Goal: Task Accomplishment & Management: Use online tool/utility

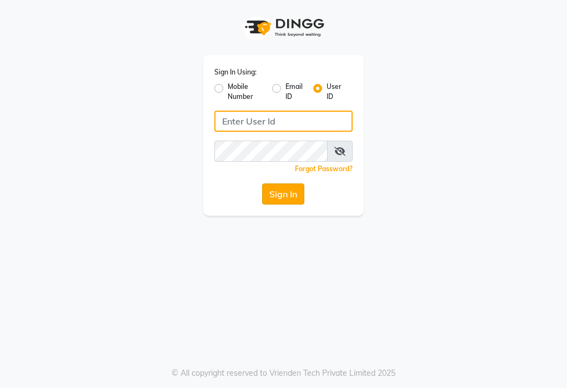
type input "elanelegant"
click at [289, 188] on button "Sign In" at bounding box center [283, 193] width 42 height 21
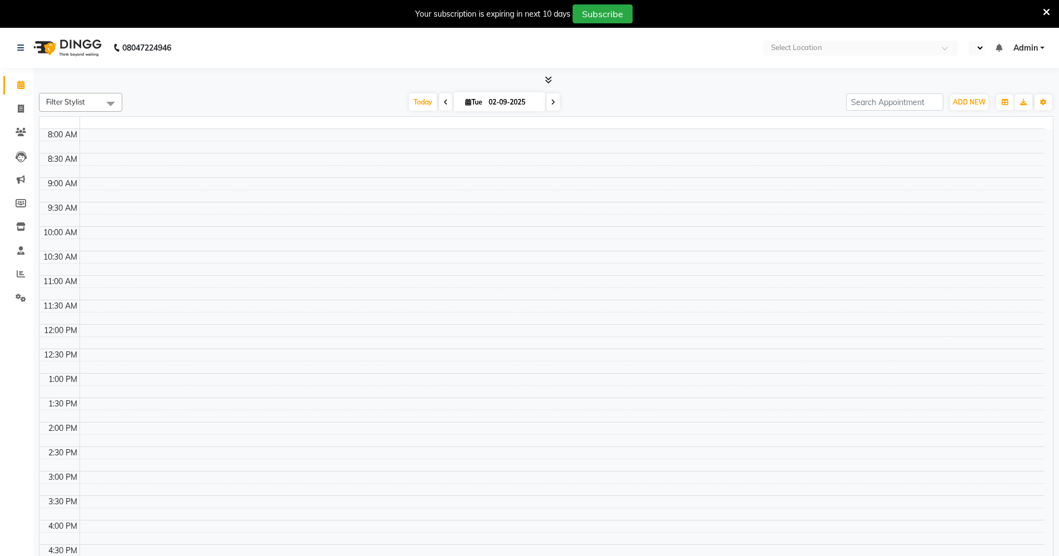
select select "en"
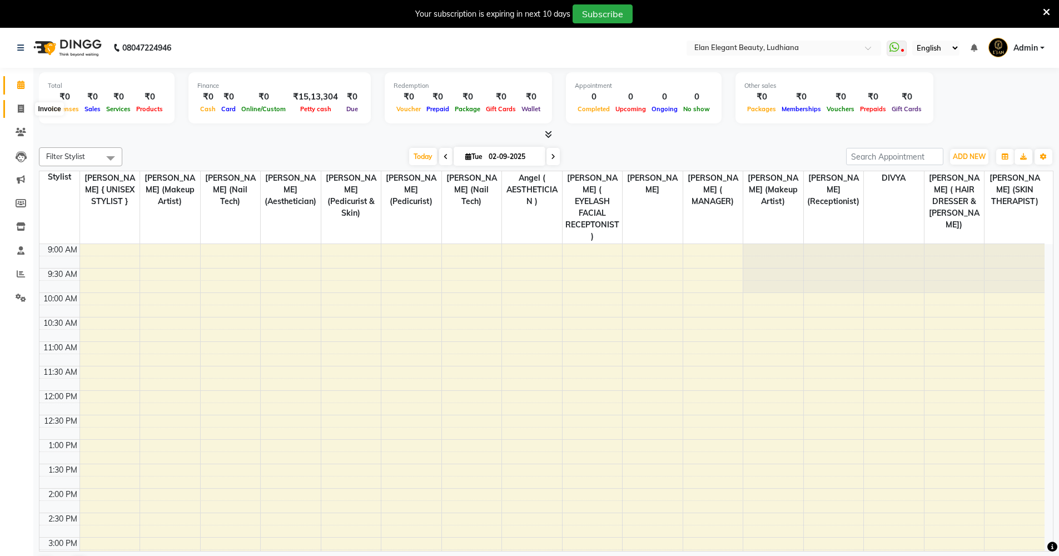
drag, startPoint x: 14, startPoint y: 106, endPoint x: 26, endPoint y: 123, distance: 21.0
click at [15, 106] on span at bounding box center [20, 109] width 19 height 13
select select "service"
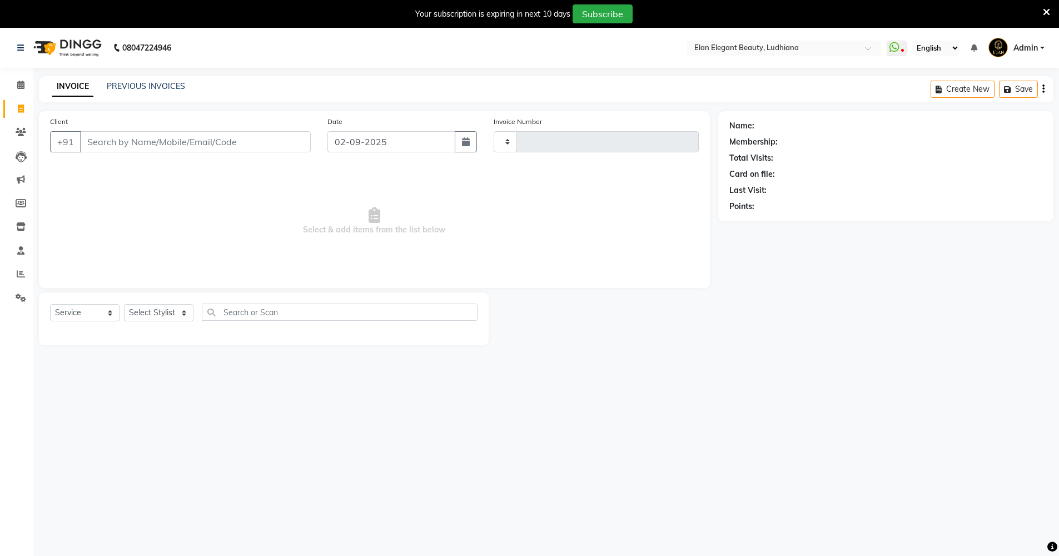
type input "0058"
select select "6951"
click at [135, 139] on input "Client" at bounding box center [195, 141] width 231 height 21
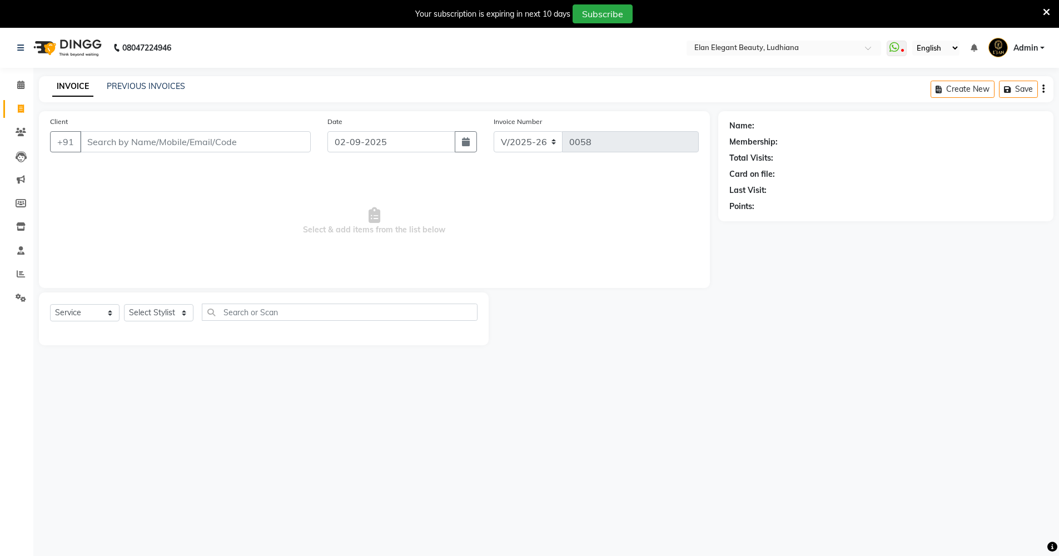
drag, startPoint x: 135, startPoint y: 139, endPoint x: 83, endPoint y: 260, distance: 131.5
drag, startPoint x: 83, startPoint y: 260, endPoint x: 108, endPoint y: 132, distance: 130.8
click at [108, 132] on input "Client" at bounding box center [195, 141] width 231 height 21
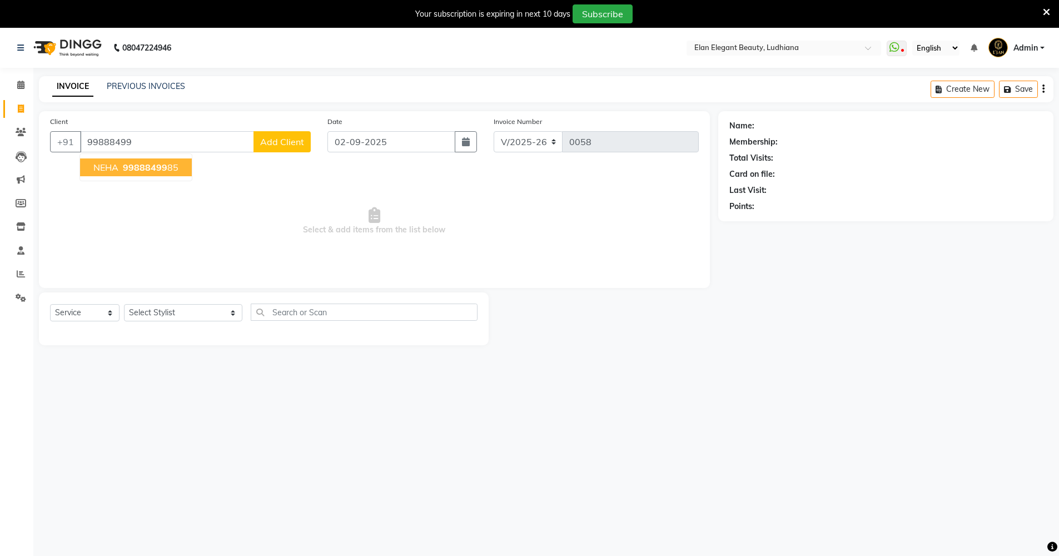
click at [121, 171] on ngb-highlight "99888499 85" at bounding box center [150, 167] width 58 height 11
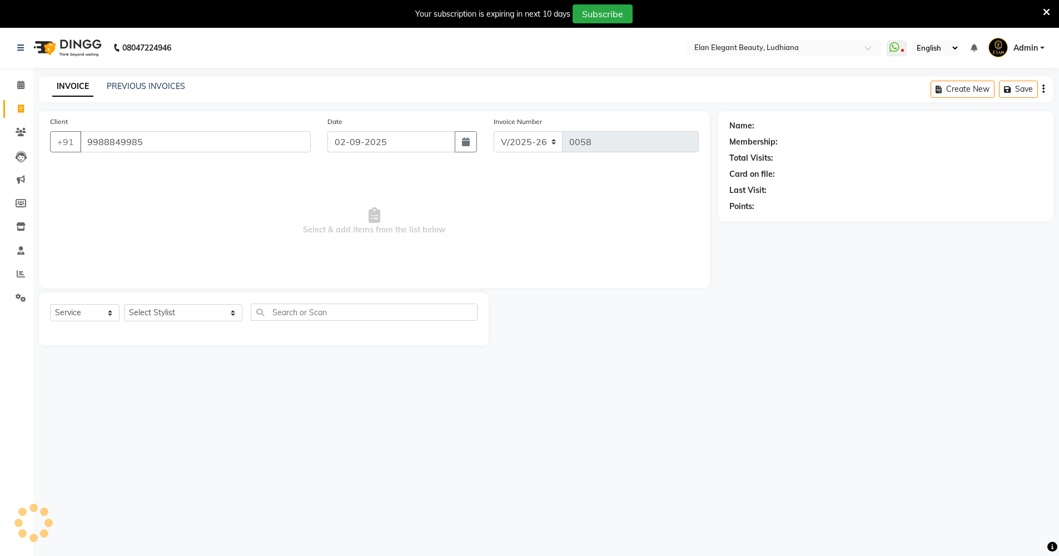
type input "9988849985"
click at [162, 311] on select "Select Stylist Angel ( AESTHETICIAN ) [PERSON_NAME] { UNISEX STYLIST } [PERSON_…" at bounding box center [183, 312] width 118 height 17
select select "57270"
click at [124, 304] on select "Select Stylist Angel ( AESTHETICIAN ) [PERSON_NAME] { UNISEX STYLIST } [PERSON_…" at bounding box center [183, 312] width 118 height 17
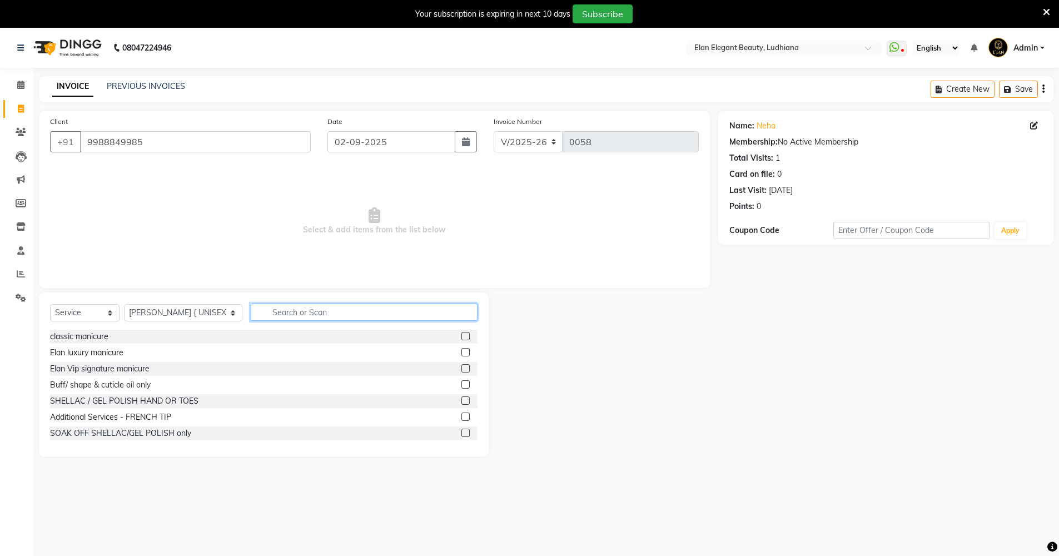
click at [269, 318] on input "text" at bounding box center [364, 311] width 227 height 17
type input "HAIR"
drag, startPoint x: 459, startPoint y: 352, endPoint x: 452, endPoint y: 352, distance: 6.7
click at [461, 352] on label at bounding box center [465, 352] width 8 height 8
click at [461, 352] on input "checkbox" at bounding box center [464, 352] width 7 height 7
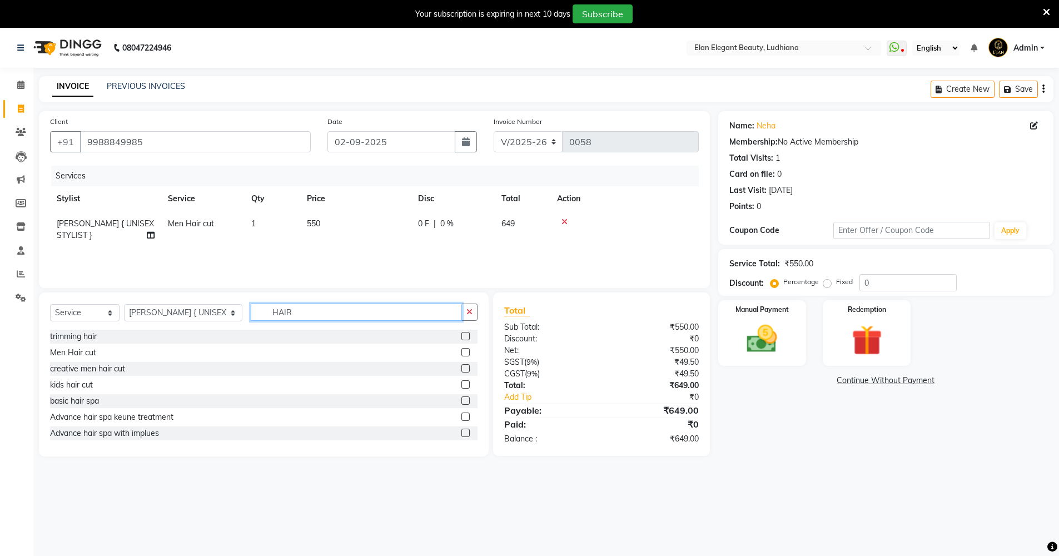
checkbox input "false"
click at [349, 308] on input "HAIR" at bounding box center [356, 311] width 211 height 17
type input "H"
type input "FACE"
click at [461, 350] on label at bounding box center [465, 352] width 8 height 8
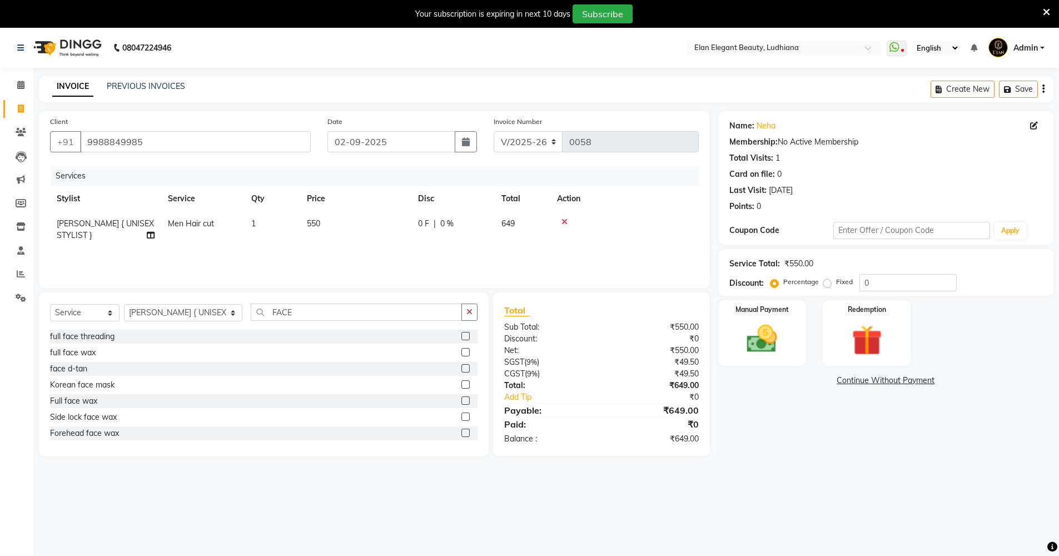
click at [461, 350] on input "checkbox" at bounding box center [464, 352] width 7 height 7
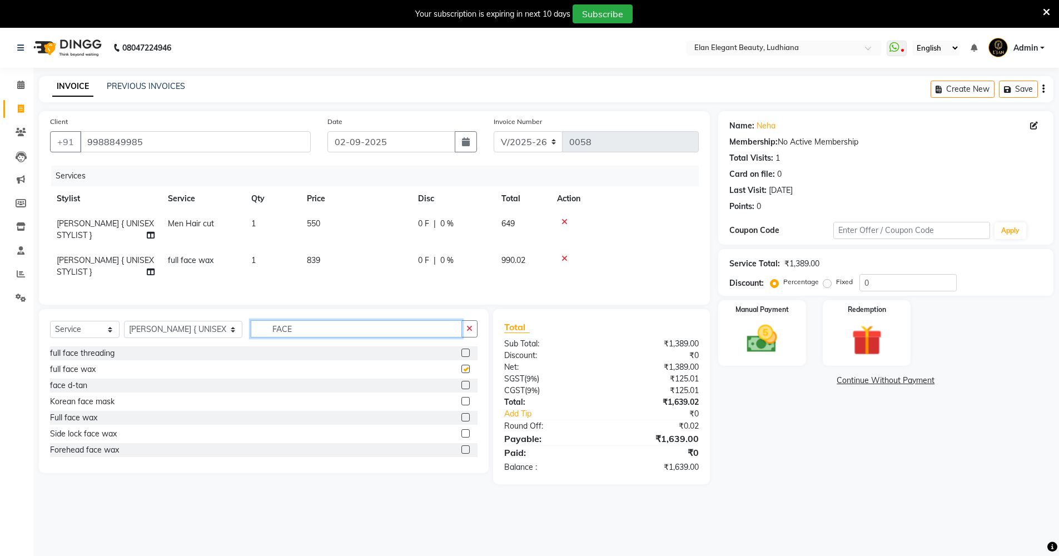
click at [342, 337] on input "FACE" at bounding box center [356, 328] width 211 height 17
checkbox input "false"
type input "F"
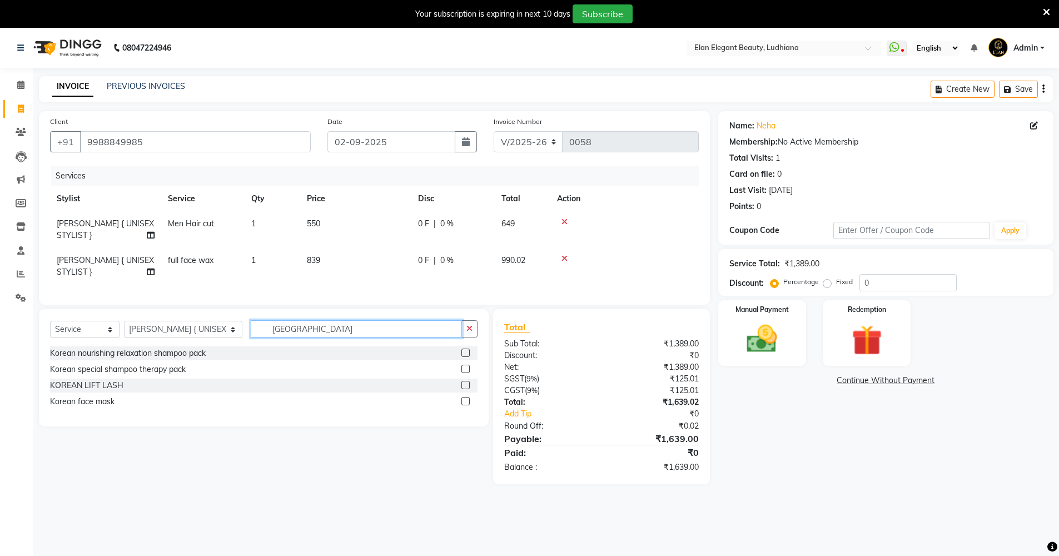
type input "[GEOGRAPHIC_DATA]"
click at [468, 359] on div at bounding box center [469, 353] width 16 height 14
drag, startPoint x: 466, startPoint y: 361, endPoint x: 385, endPoint y: 349, distance: 82.1
click at [464, 357] on label at bounding box center [465, 353] width 8 height 8
click at [464, 357] on input "checkbox" at bounding box center [464, 353] width 7 height 7
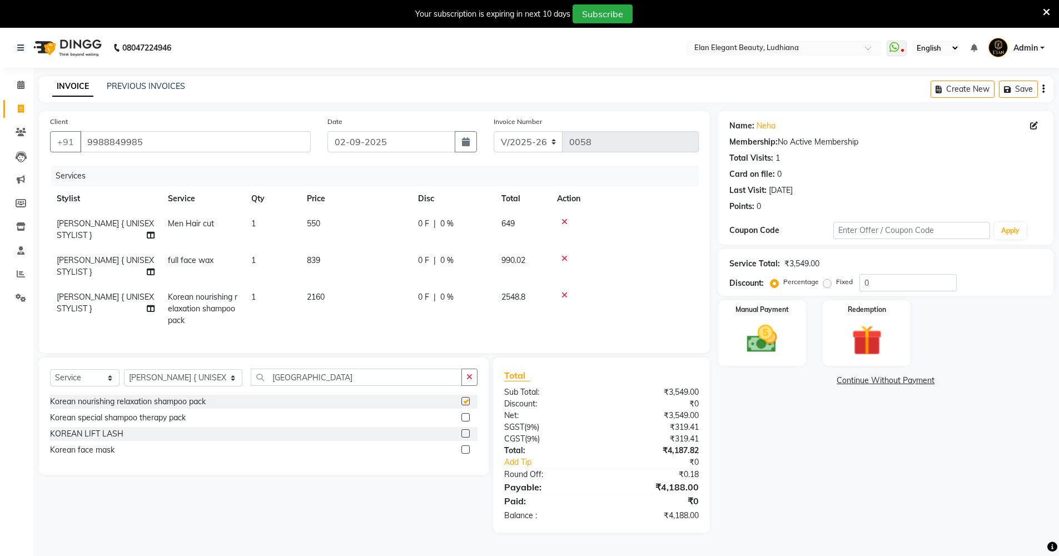
checkbox input "false"
click at [351, 379] on input "[GEOGRAPHIC_DATA]" at bounding box center [356, 377] width 211 height 17
type input "K"
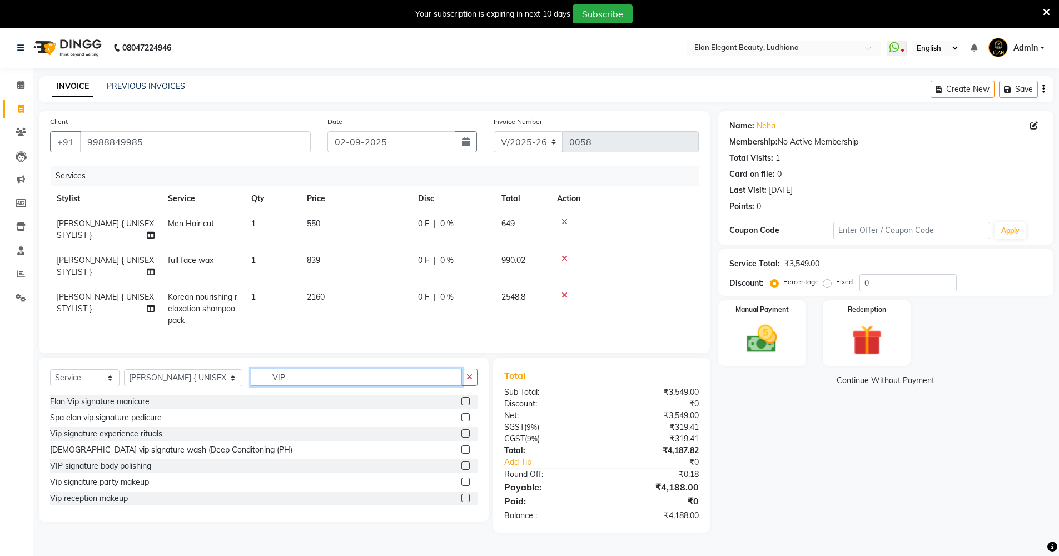
type input "VIP"
click at [461, 387] on label at bounding box center [465, 417] width 8 height 8
click at [461, 387] on input "checkbox" at bounding box center [464, 417] width 7 height 7
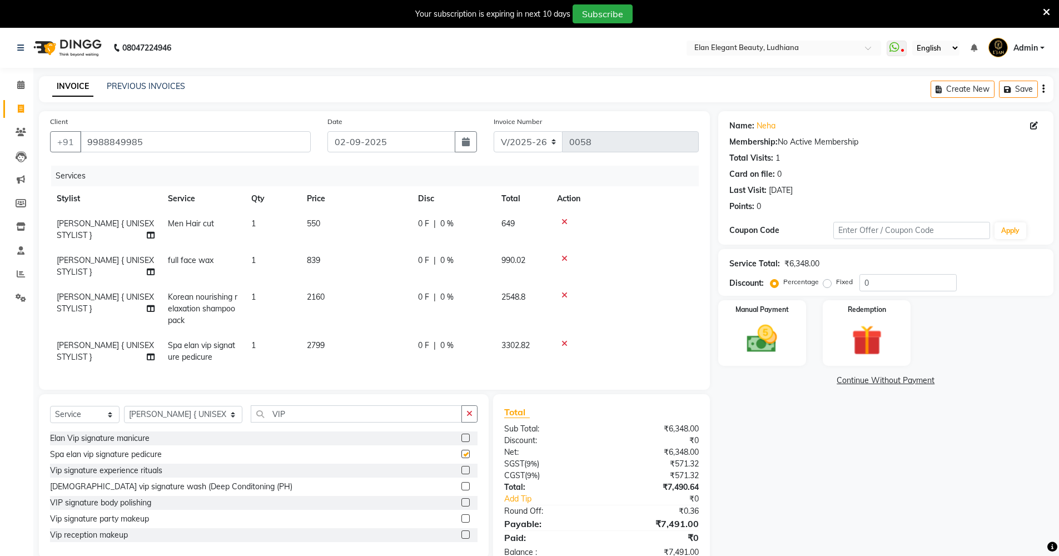
checkbox input "false"
click at [309, 387] on input "VIP" at bounding box center [356, 413] width 211 height 17
type input "V"
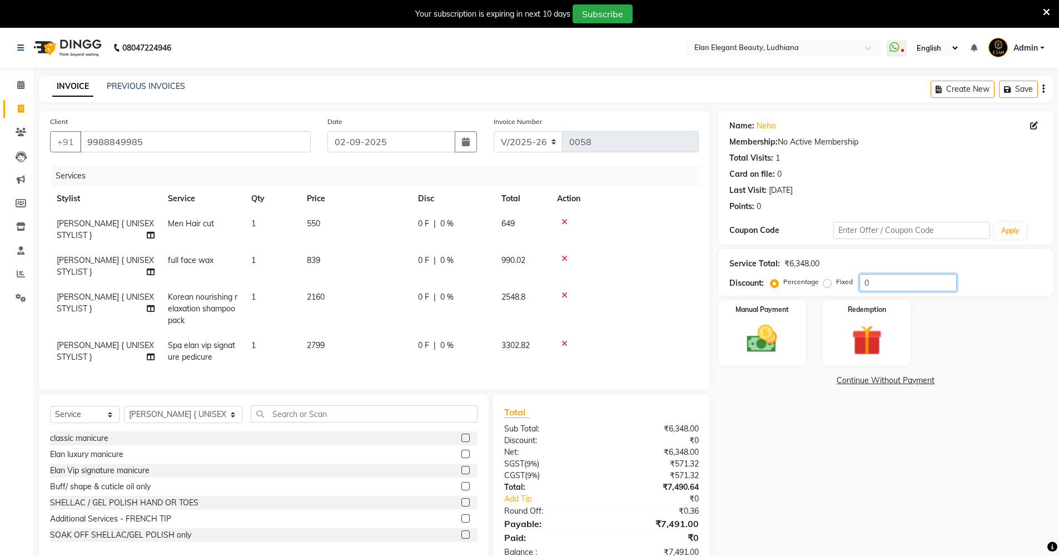
click at [567, 282] on input "0" at bounding box center [907, 282] width 97 height 17
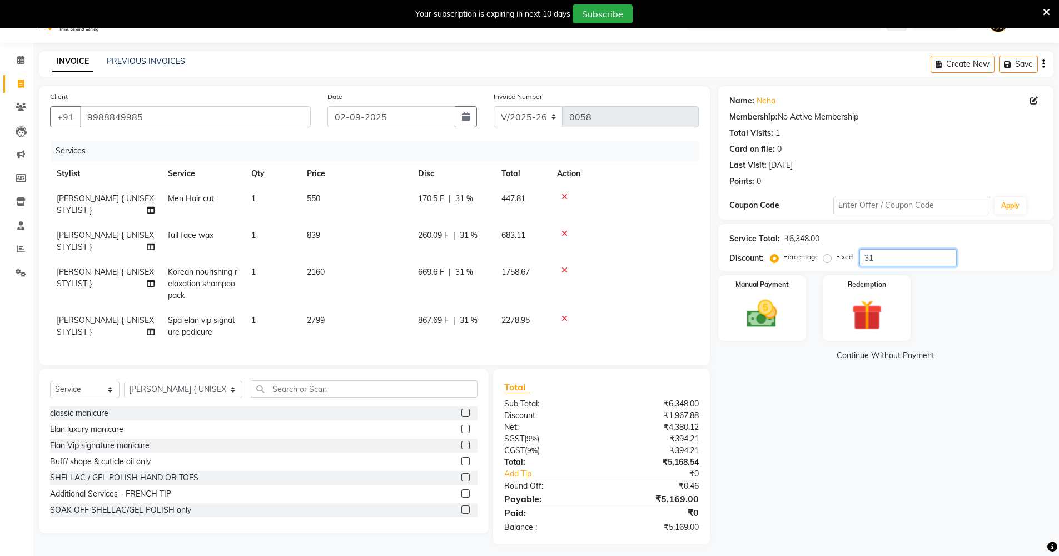
scroll to position [38, 0]
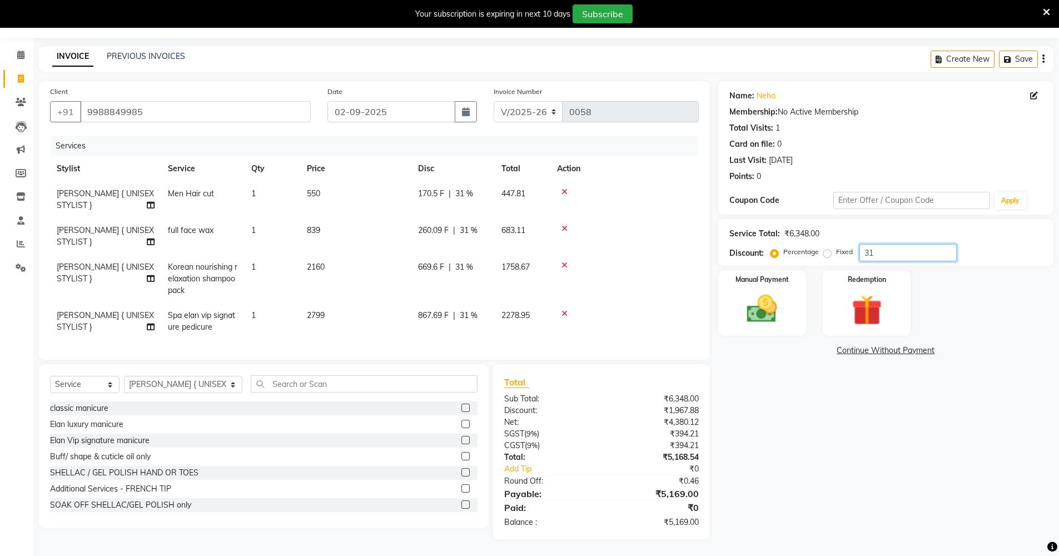
type input "31"
click at [346, 227] on td "839" at bounding box center [355, 236] width 111 height 37
select select "57270"
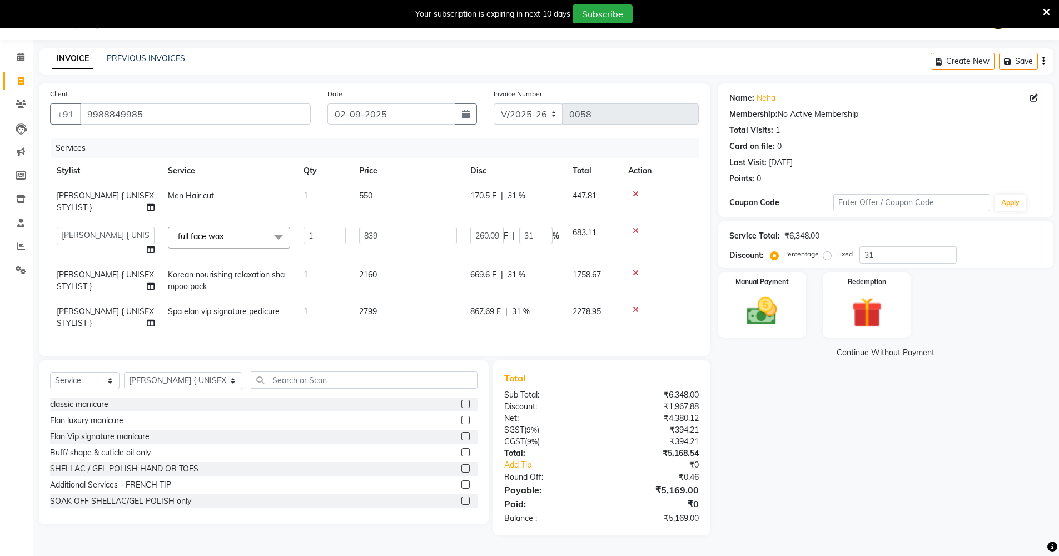
click at [567, 387] on div "Name: Neha Membership: No Active Membership Total Visits: 1 Card on file: 0 Las…" at bounding box center [889, 309] width 343 height 452
click at [567, 254] on input "31" at bounding box center [907, 254] width 97 height 17
type input "3"
type input "25.17"
type input "3"
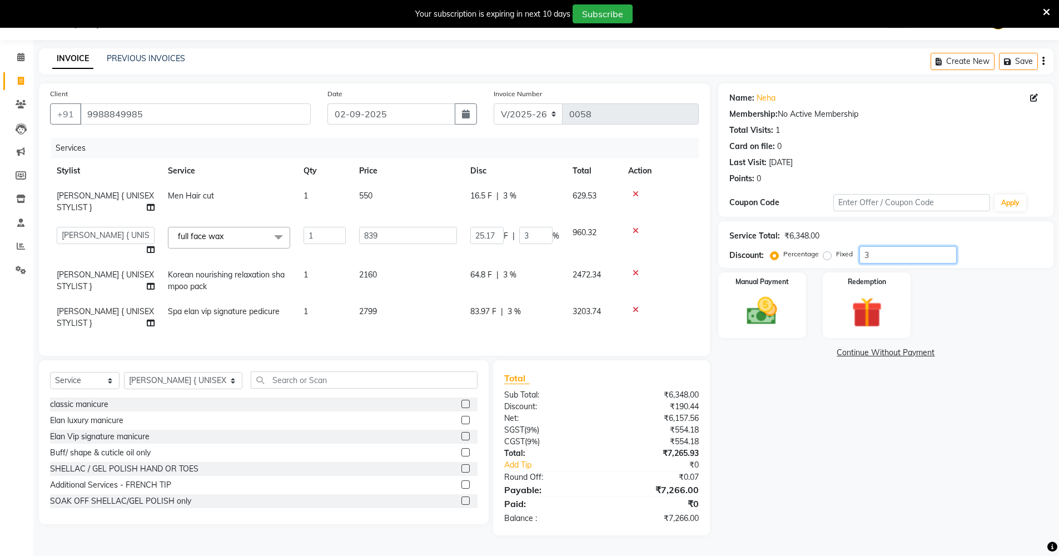
type input "0"
type input "3"
type input "25.17"
type input "3"
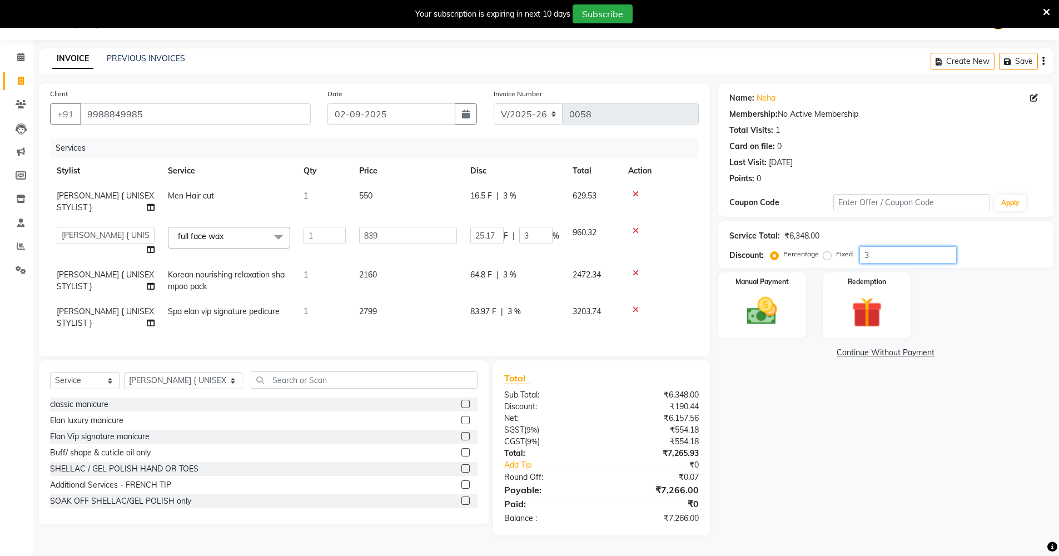
type input "31"
type input "260.09"
type input "31"
click at [567, 269] on icon at bounding box center [636, 273] width 6 height 8
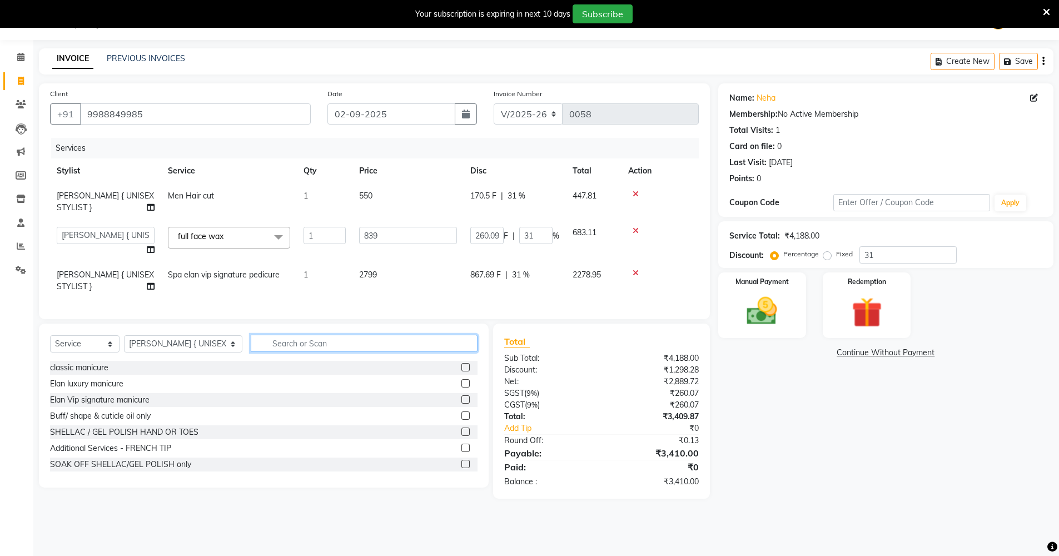
click at [307, 352] on input "text" at bounding box center [364, 343] width 227 height 17
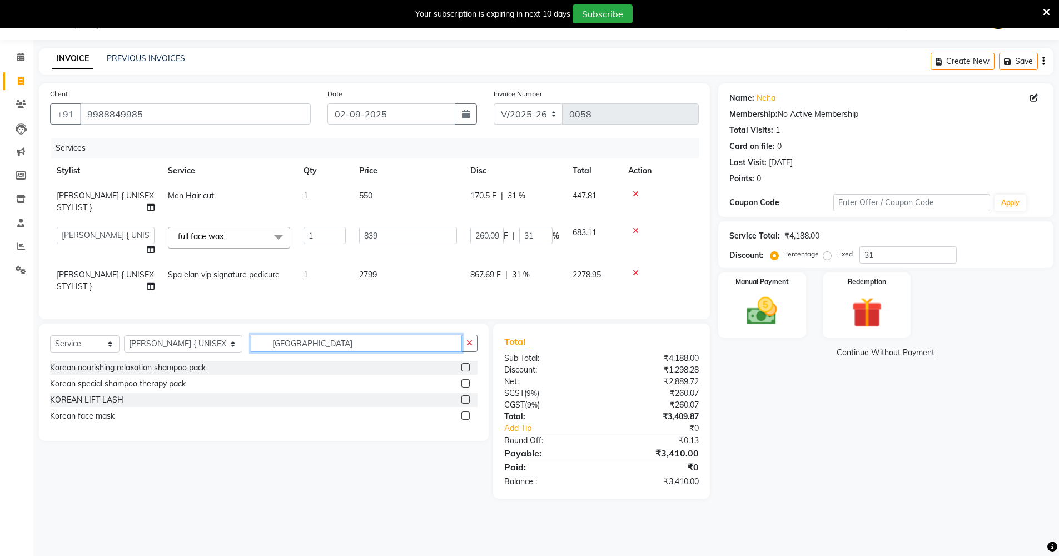
type input "[GEOGRAPHIC_DATA]"
click at [466, 387] on label at bounding box center [465, 383] width 8 height 8
click at [466, 387] on input "checkbox" at bounding box center [464, 383] width 7 height 7
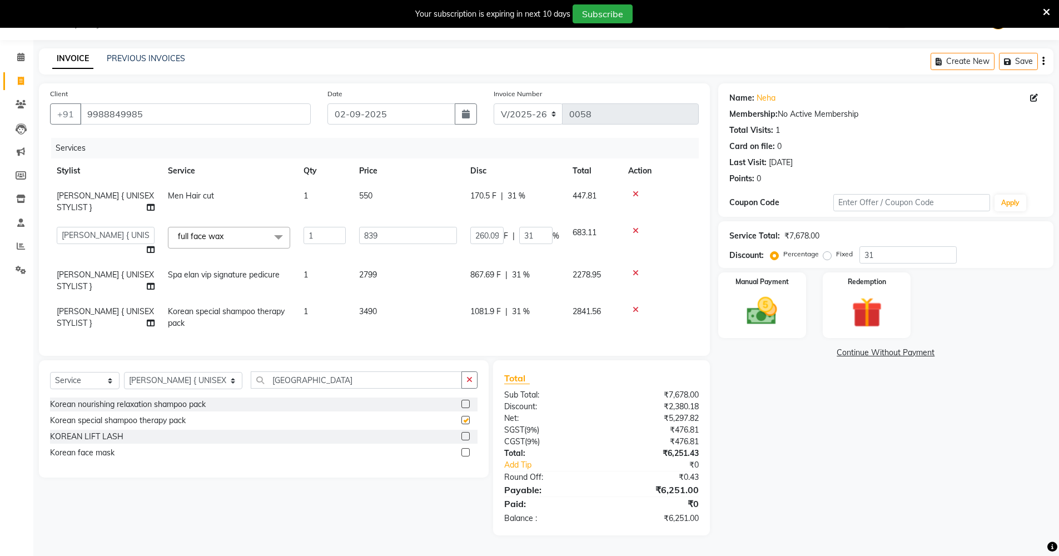
checkbox input "false"
click at [567, 387] on div "Name: Neha Membership: No Active Membership Total Visits: 1 Card on file: 0 Las…" at bounding box center [889, 309] width 343 height 452
click at [567, 303] on img at bounding box center [761, 311] width 51 height 36
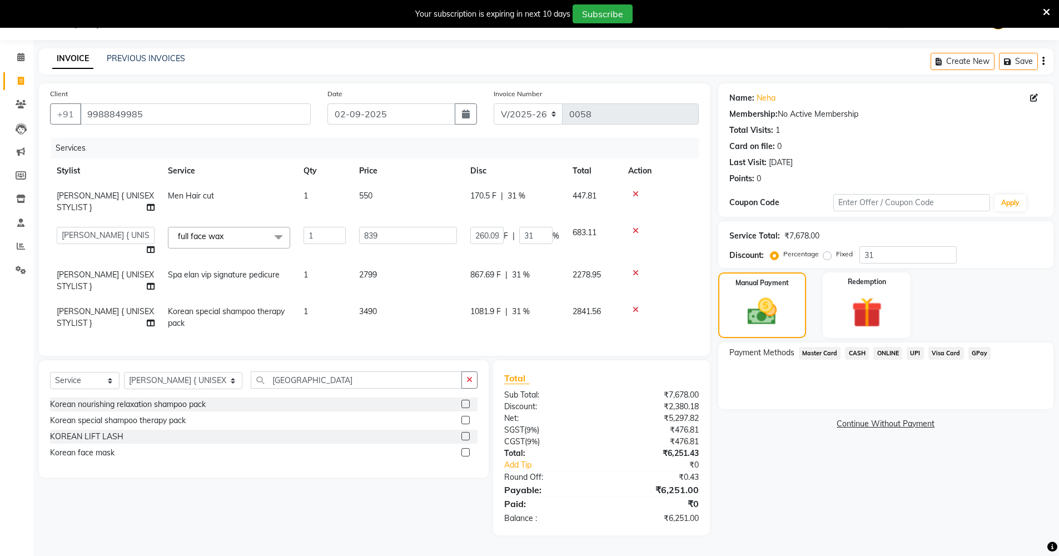
click at [567, 351] on span "Visa Card" at bounding box center [946, 353] width 36 height 13
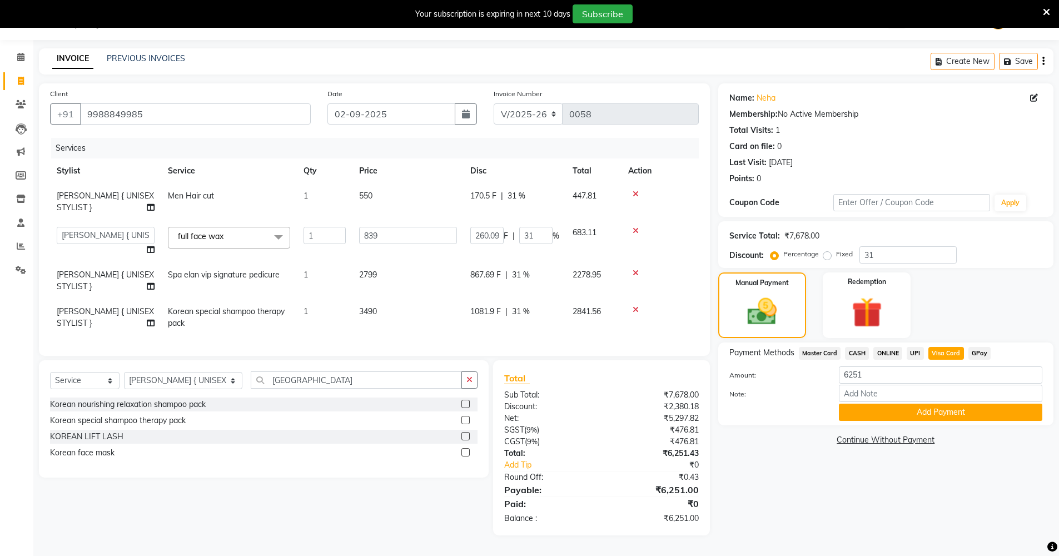
drag, startPoint x: 824, startPoint y: 350, endPoint x: 848, endPoint y: 378, distance: 37.4
click at [567, 353] on span "Master Card" at bounding box center [820, 353] width 42 height 13
click at [567, 387] on button "Add Payment" at bounding box center [940, 412] width 203 height 17
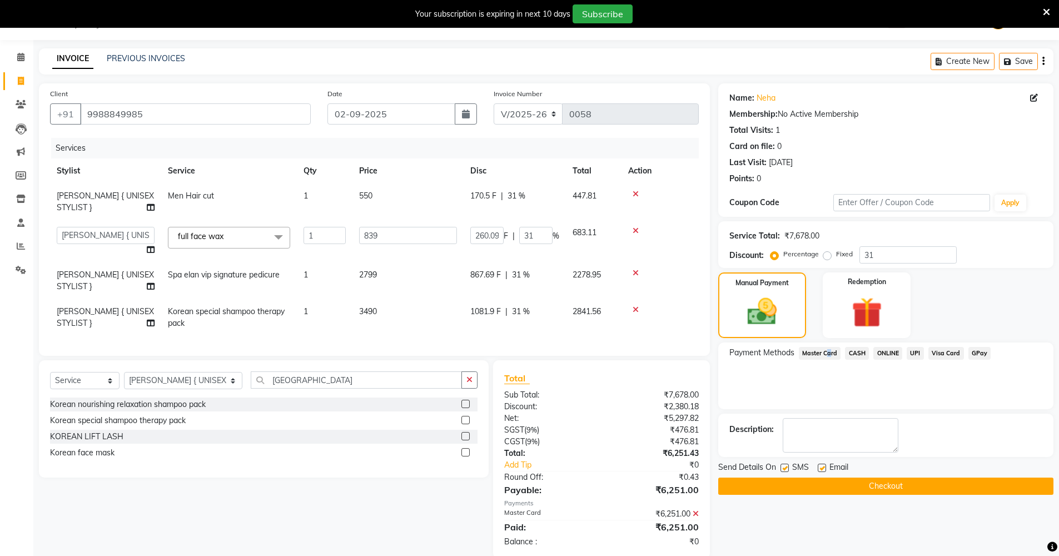
click at [567, 387] on button "Checkout" at bounding box center [885, 485] width 335 height 17
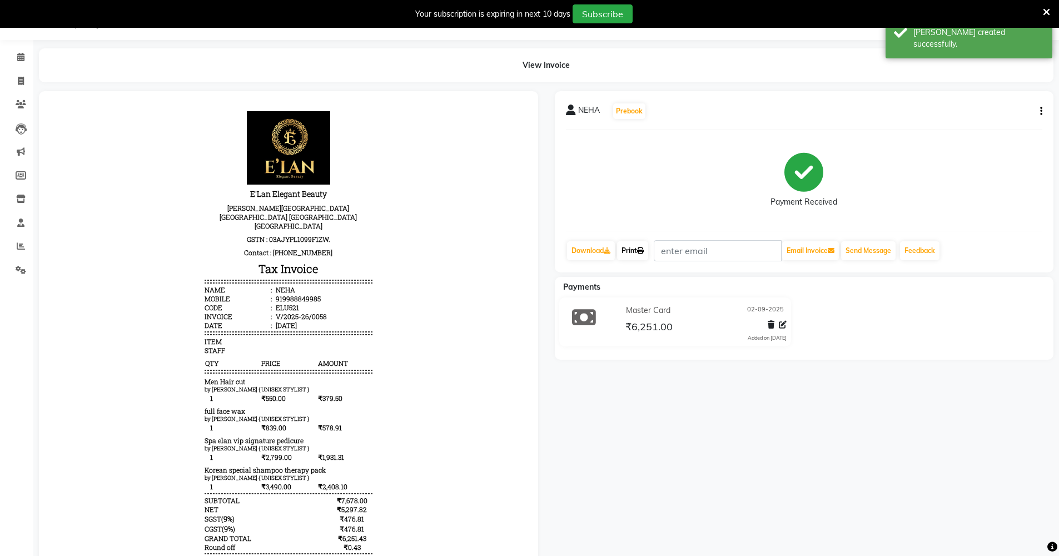
click at [567, 248] on link "Print" at bounding box center [632, 250] width 31 height 19
